Goal: Complete application form

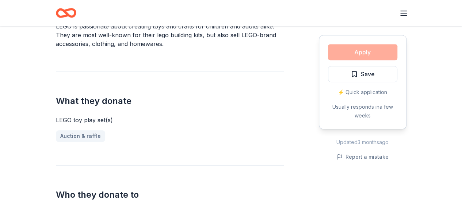
scroll to position [256, 0]
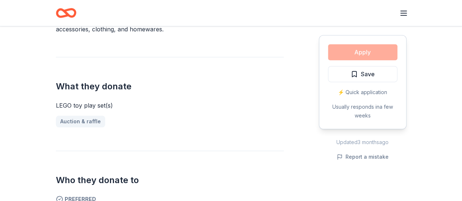
click at [360, 52] on div "Apply Save ⚡️ Quick application Usually responds in a few weeks" at bounding box center [363, 82] width 88 height 94
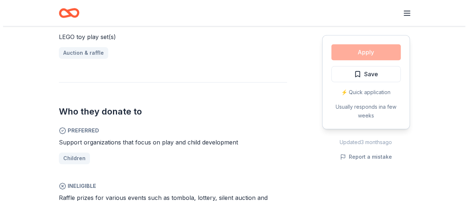
scroll to position [329, 0]
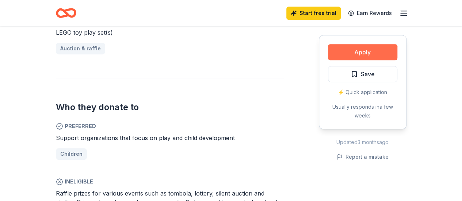
click at [354, 50] on button "Apply" at bounding box center [362, 52] width 69 height 16
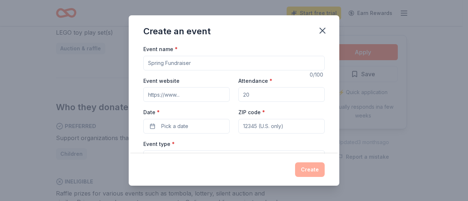
click at [233, 64] on input "Event name *" at bounding box center [233, 63] width 181 height 15
type input "Stem curriculum"
type input "https:/dogwoodelementa"
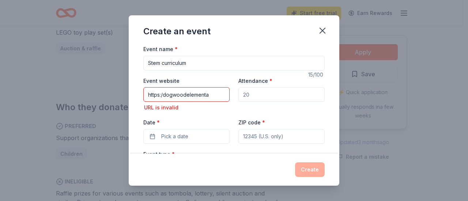
click at [226, 63] on input "Stem curriculum" at bounding box center [233, 63] width 181 height 15
type input "Stem curriculum"
type input "350"
drag, startPoint x: 211, startPoint y: 94, endPoint x: 121, endPoint y: 96, distance: 90.7
click at [121, 96] on div "Create an event Event name * Stem curriculum 15 /100 Event website https:/dogwo…" at bounding box center [234, 100] width 468 height 201
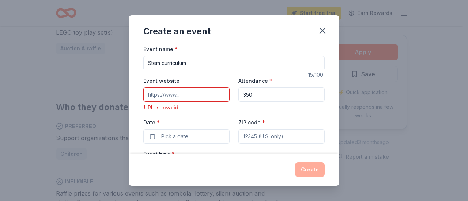
click at [170, 95] on input "Event website" at bounding box center [186, 94] width 86 height 15
type input "//dogwoodes.bcps.org/"
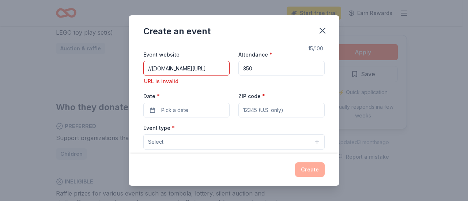
scroll to position [37, 0]
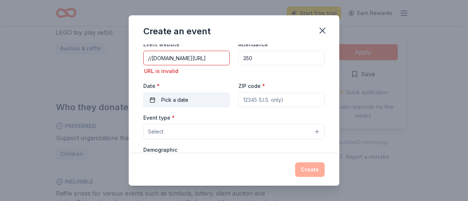
click at [182, 99] on span "Pick a date" at bounding box center [174, 100] width 27 height 9
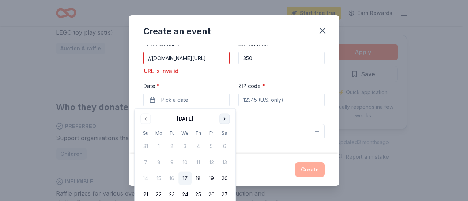
click at [225, 118] on button "Go to next month" at bounding box center [224, 119] width 10 height 10
click at [226, 117] on button "Go to next month" at bounding box center [224, 119] width 10 height 10
click at [171, 178] on button "11" at bounding box center [171, 178] width 13 height 13
drag, startPoint x: 270, startPoint y: 95, endPoint x: 268, endPoint y: 101, distance: 5.4
click at [269, 96] on input "ZIP code *" at bounding box center [281, 100] width 86 height 15
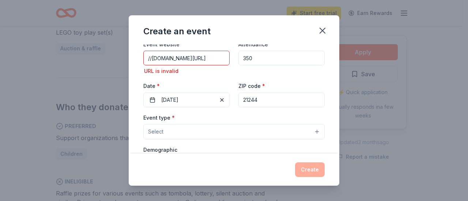
type input "21244"
click at [206, 131] on button "Select" at bounding box center [233, 131] width 181 height 15
click at [224, 133] on button "Select" at bounding box center [233, 131] width 181 height 15
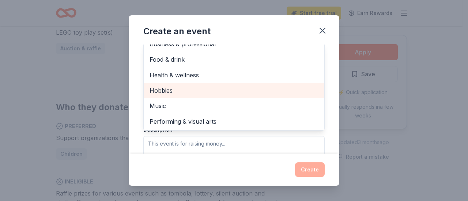
scroll to position [146, 0]
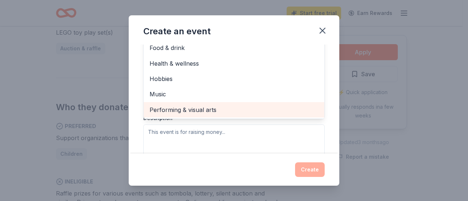
click at [228, 111] on span "Performing & visual arts" at bounding box center [233, 110] width 169 height 10
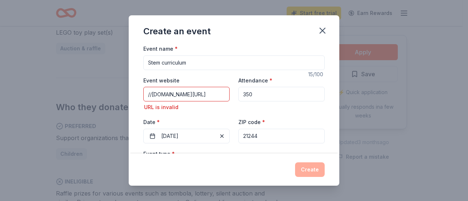
scroll to position [0, 0]
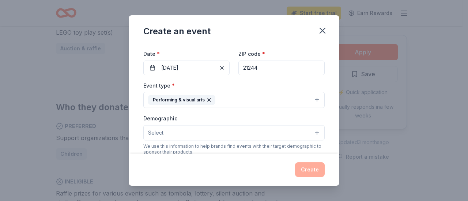
click at [211, 130] on button "Select" at bounding box center [233, 132] width 181 height 15
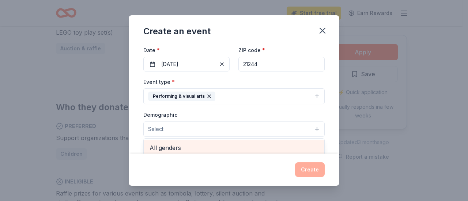
click at [179, 149] on span "All genders" at bounding box center [233, 148] width 169 height 10
click at [195, 144] on span "All ages" at bounding box center [233, 143] width 169 height 10
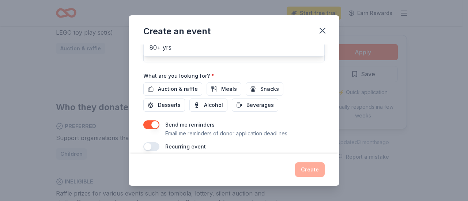
scroll to position [249, 0]
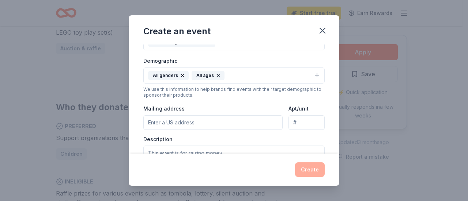
scroll to position [138, 0]
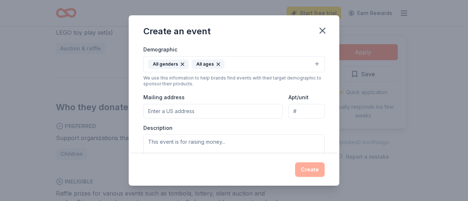
click at [189, 111] on input "Mailing address" at bounding box center [212, 111] width 139 height 15
type input "7215 Dogwood Road"
click at [198, 141] on textarea at bounding box center [233, 151] width 181 height 33
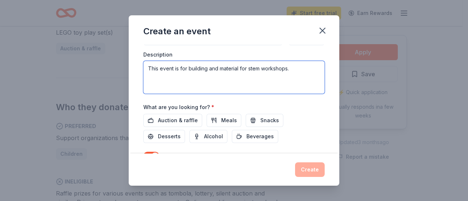
scroll to position [247, 0]
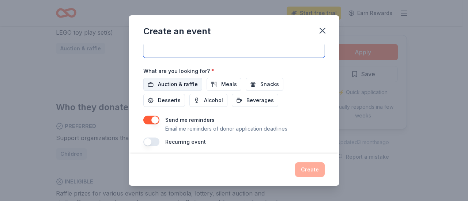
type textarea "This event is for building and material for stem workshops."
click at [181, 80] on span "Auction & raffle" at bounding box center [178, 84] width 40 height 9
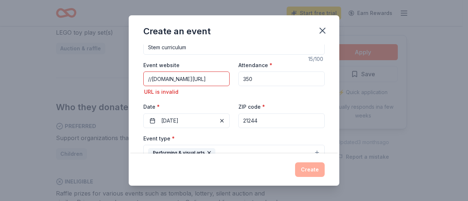
scroll to position [0, 0]
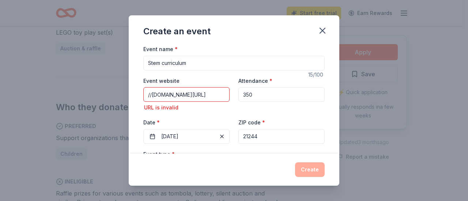
click at [210, 95] on input "//dogwoodes.bcps.org/" at bounding box center [186, 94] width 86 height 15
type input "/"
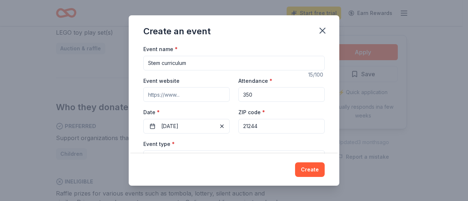
click at [188, 93] on input "Event website" at bounding box center [186, 94] width 86 height 15
click at [184, 94] on input "Event website" at bounding box center [186, 94] width 86 height 15
type input "h"
paste input "https://dogwoodes.bcps.org/"
click at [273, 125] on div "ZIP code * 21244" at bounding box center [281, 121] width 86 height 26
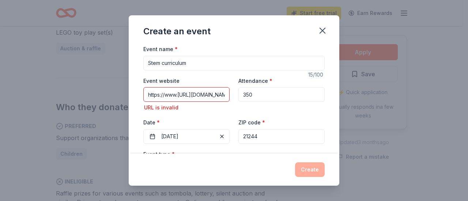
click at [225, 90] on input "https://www.https://dogwoodes.bcps.org" at bounding box center [186, 94] width 86 height 15
click at [194, 94] on input "https://www.https://dogwoodes.bcps.org" at bounding box center [186, 94] width 86 height 15
click at [181, 94] on input "https://www./dogwoodes.bcps.org" at bounding box center [186, 94] width 86 height 15
type input "https://www.dogwoodes.bcps.org"
click at [308, 170] on button "Create" at bounding box center [310, 170] width 30 height 15
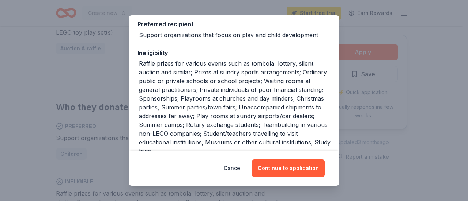
scroll to position [145, 0]
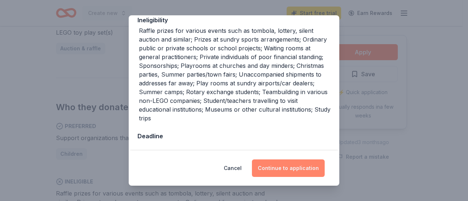
click at [268, 164] on button "Continue to application" at bounding box center [288, 169] width 73 height 18
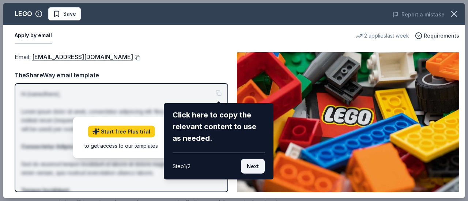
click at [249, 166] on button "Next" at bounding box center [253, 166] width 24 height 15
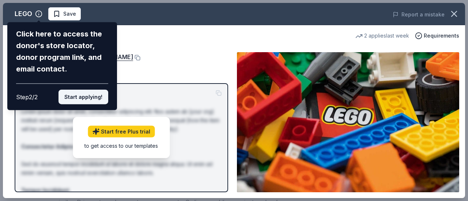
click at [70, 96] on button "Start applying!" at bounding box center [83, 97] width 50 height 15
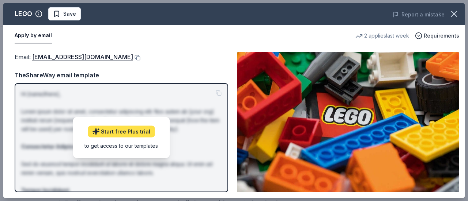
click at [137, 132] on link "Start free Plus trial" at bounding box center [121, 132] width 67 height 12
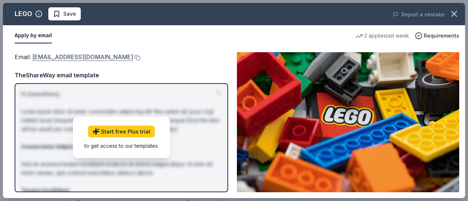
click at [62, 58] on link "charity@lego.com" at bounding box center [82, 57] width 101 height 10
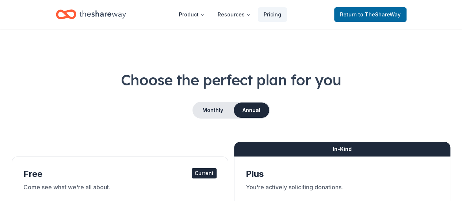
drag, startPoint x: 67, startPoint y: 174, endPoint x: 69, endPoint y: 170, distance: 4.4
click at [67, 174] on div "Free Current" at bounding box center [119, 175] width 193 height 12
